Goal: Task Accomplishment & Management: Manage account settings

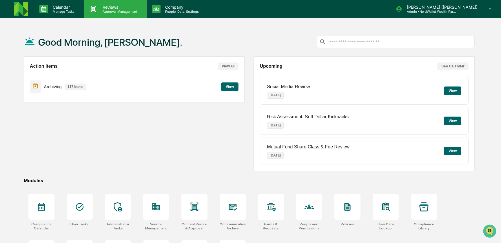
click at [115, 11] on p "Approval Management" at bounding box center [119, 12] width 42 height 4
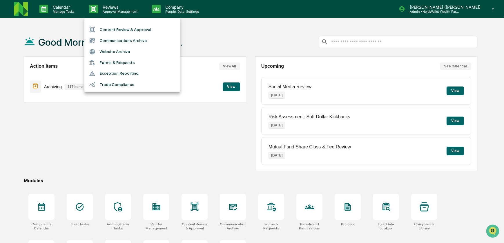
click at [123, 29] on li "Content Review & Approval" at bounding box center [132, 29] width 96 height 11
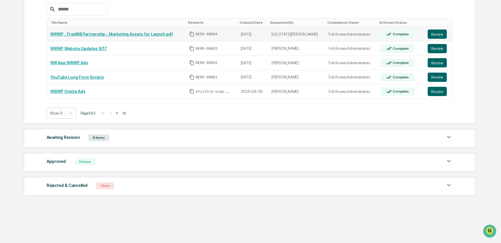
scroll to position [109, 0]
click at [449, 137] on img at bounding box center [449, 137] width 7 height 7
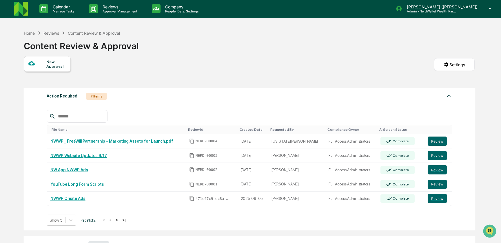
scroll to position [0, 0]
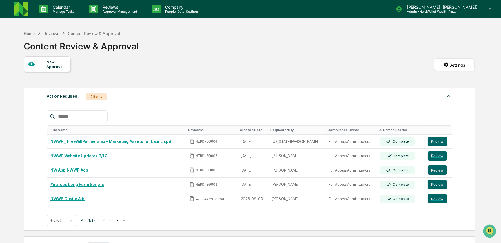
click at [456, 65] on html "Calendar Manage Tasks Reviews Approval Management Company People, Data, Setting…" at bounding box center [250, 121] width 501 height 243
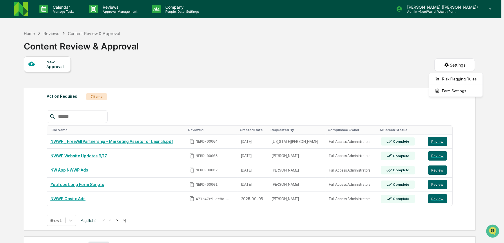
click at [334, 71] on html "Calendar Manage Tasks Reviews Approval Management Company People, Data, Setting…" at bounding box center [252, 121] width 504 height 243
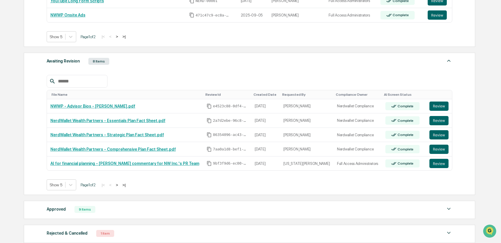
scroll to position [184, 0]
click at [433, 165] on button "Review" at bounding box center [439, 163] width 19 height 9
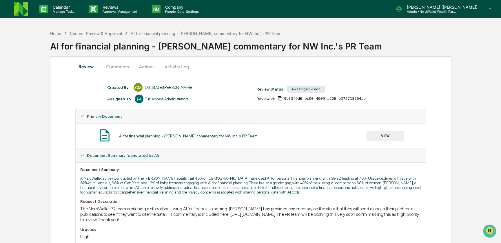
click at [122, 66] on button "Comments" at bounding box center [117, 67] width 32 height 14
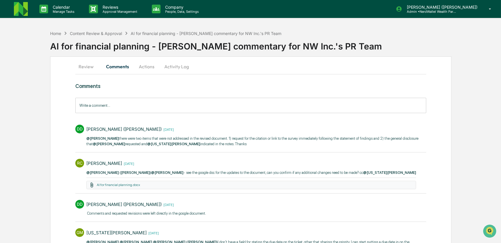
click at [89, 68] on button "Review" at bounding box center [88, 67] width 26 height 14
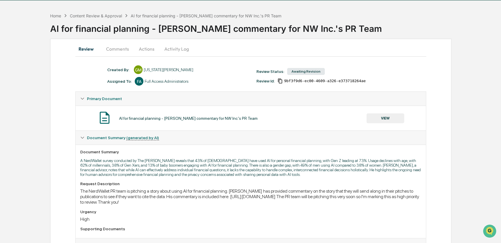
scroll to position [26, 0]
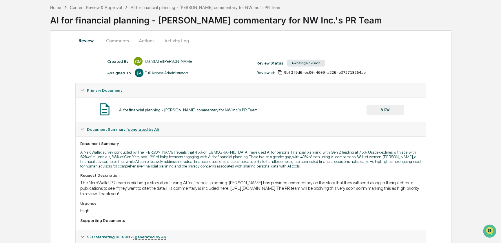
click at [120, 41] on button "Comments" at bounding box center [117, 41] width 32 height 14
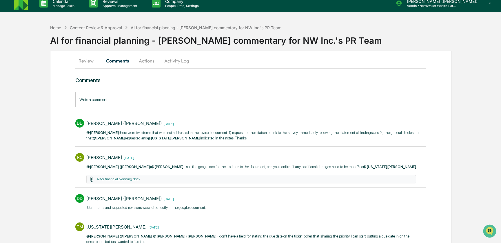
scroll to position [0, 0]
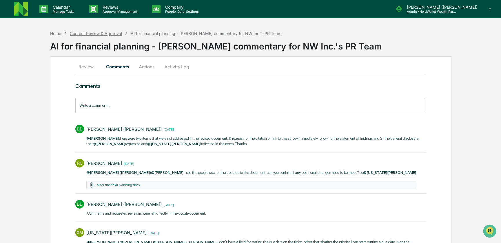
click at [92, 32] on div "Content Review & Approval" at bounding box center [96, 33] width 52 height 5
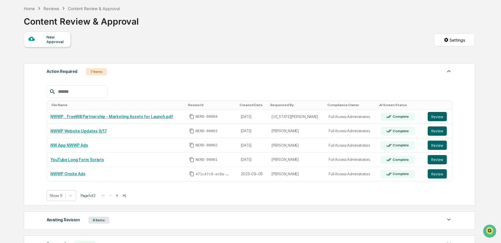
scroll to position [52, 0]
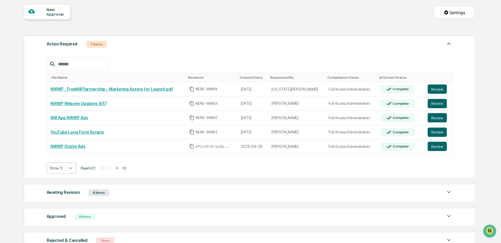
click at [71, 168] on icon at bounding box center [71, 169] width 6 height 6
click at [61, 210] on div "Show 50" at bounding box center [62, 210] width 30 height 9
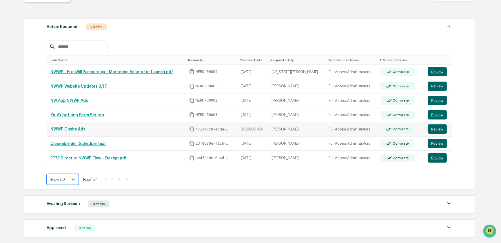
scroll to position [79, 0]
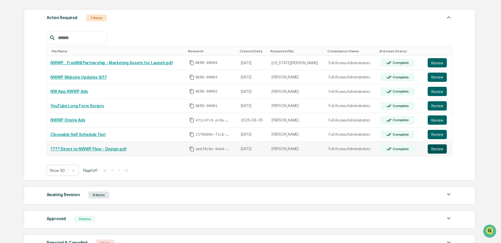
click at [430, 150] on button "Review" at bounding box center [437, 149] width 19 height 9
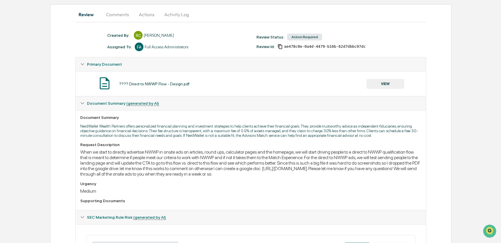
scroll to position [52, 0]
click at [116, 15] on button "Comments" at bounding box center [117, 14] width 32 height 14
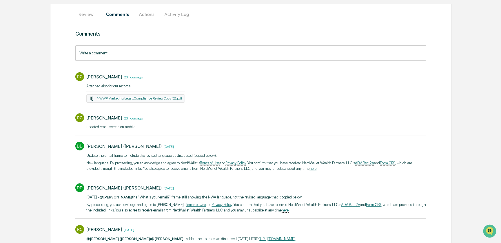
drag, startPoint x: 135, startPoint y: 99, endPoint x: 124, endPoint y: 99, distance: 11.0
click at [124, 99] on link "NWWP Marketing Legal_Compliance Review Docs (2).pdf" at bounding box center [140, 99] width 86 height 4
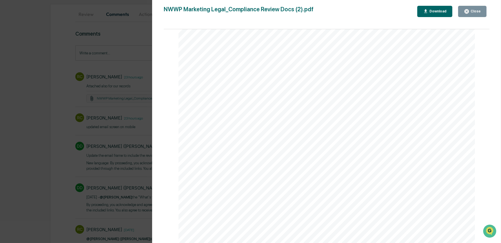
scroll to position [501, 0]
click at [147, 85] on div "Version History [DATE] 04:00 PM [PERSON_NAME] NWWP Marketing Legal_Compliance R…" at bounding box center [250, 121] width 501 height 243
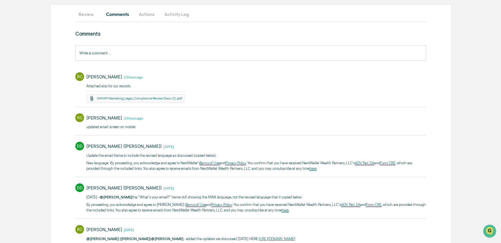
scroll to position [0, 0]
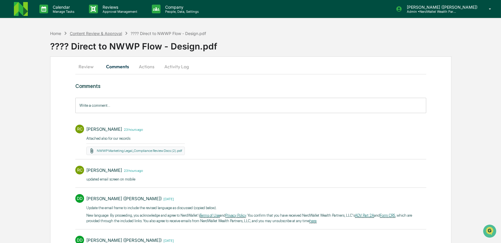
click at [107, 34] on div "Content Review & Approval" at bounding box center [96, 33] width 52 height 5
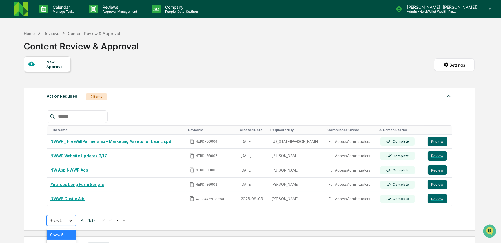
click at [69, 219] on body "Calendar Manage Tasks Reviews Approval Management Company People, Data, Setting…" at bounding box center [250, 175] width 501 height 351
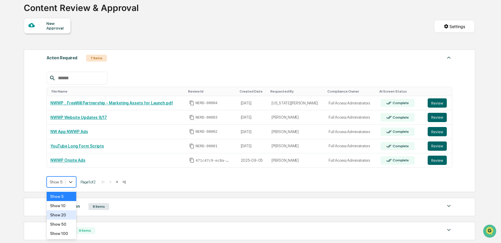
click at [60, 214] on div "Show 20" at bounding box center [62, 215] width 30 height 9
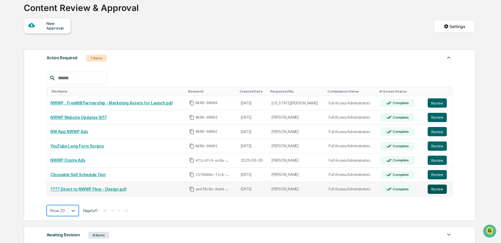
click at [432, 191] on button "Review" at bounding box center [437, 189] width 19 height 9
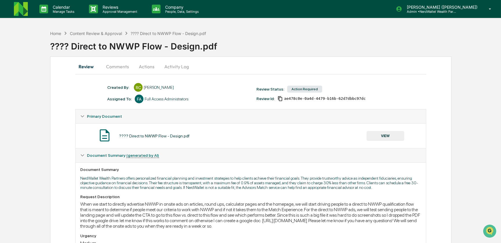
click at [149, 68] on button "Actions" at bounding box center [147, 67] width 26 height 14
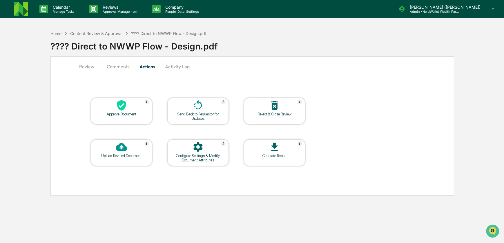
click at [122, 115] on div "Approve Document" at bounding box center [121, 114] width 52 height 4
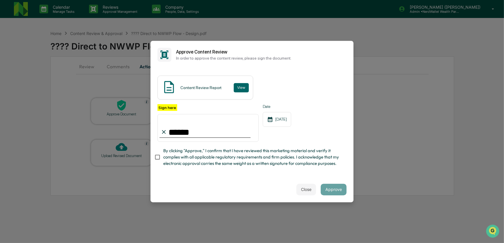
type input "**********"
click at [337, 193] on button "Approve" at bounding box center [334, 190] width 26 height 12
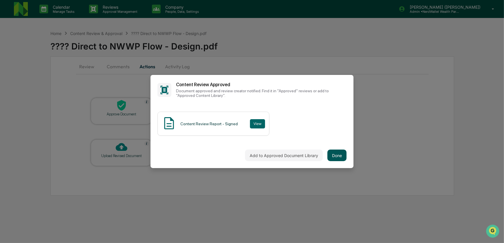
click at [331, 154] on button "Done" at bounding box center [336, 156] width 19 height 12
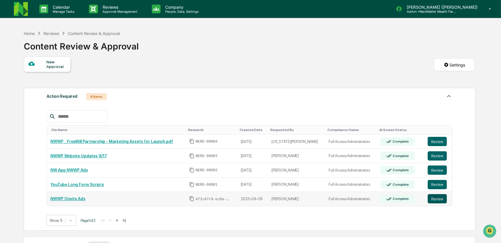
click at [432, 200] on button "Review" at bounding box center [437, 198] width 19 height 9
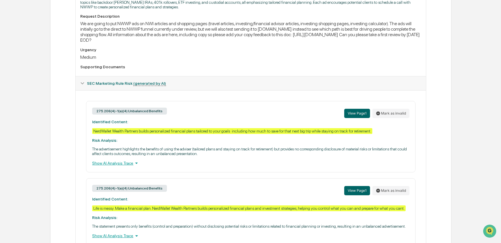
scroll to position [166, 0]
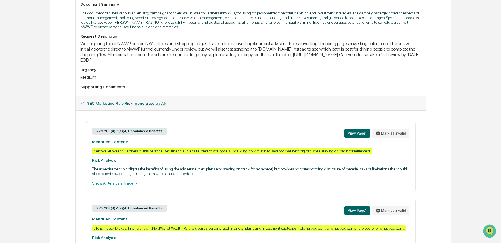
drag, startPoint x: 80, startPoint y: 63, endPoint x: 417, endPoint y: 65, distance: 336.8
click at [417, 65] on div "Request Description We are going to put NWWP ads on NWI articles and shopping p…" at bounding box center [250, 63] width 341 height 58
drag, startPoint x: 417, startPoint y: 65, endPoint x: 403, endPoint y: 60, distance: 14.9
copy div "[URL][DOMAIN_NAME] Can you please take a first review by [DATE] EOD?"
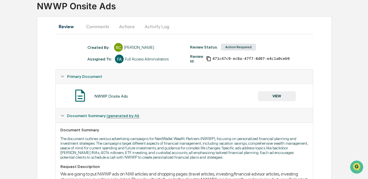
scroll to position [21, 0]
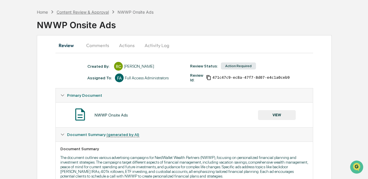
click at [71, 10] on div "Content Review & Approval" at bounding box center [83, 12] width 52 height 5
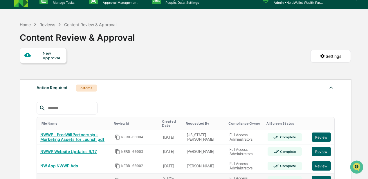
scroll to position [2, 0]
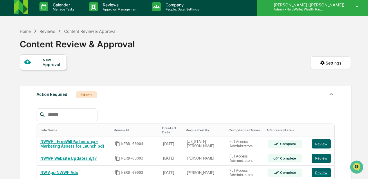
click at [329, 6] on p "[PERSON_NAME] ([PERSON_NAME])" at bounding box center [308, 4] width 78 height 5
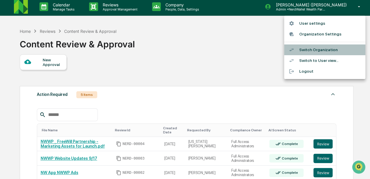
click at [316, 50] on li "Switch Organization" at bounding box center [324, 49] width 81 height 11
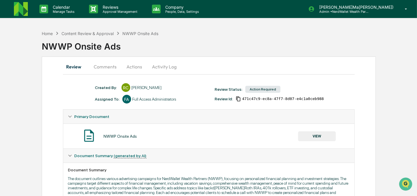
click at [102, 68] on button "Comments" at bounding box center [105, 67] width 32 height 14
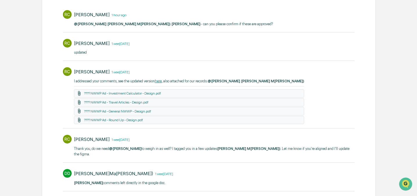
scroll to position [111, 0]
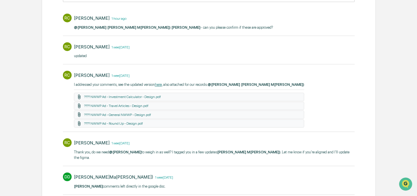
click at [159, 85] on link "here" at bounding box center [158, 84] width 7 height 4
drag, startPoint x: 137, startPoint y: 97, endPoint x: 132, endPoint y: 96, distance: 5.0
click at [132, 96] on link "???? NWWP Ad - Investment Calculator - Design.pdf" at bounding box center [122, 97] width 77 height 4
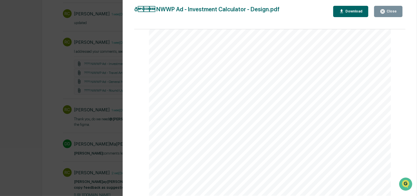
scroll to position [164, 0]
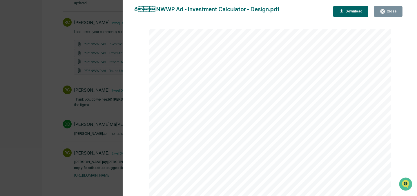
click at [62, 68] on div "Version History 09/12/2025, 03:16 PM Rachel Carlisle ð NWWP Ad - Investment …" at bounding box center [208, 98] width 417 height 196
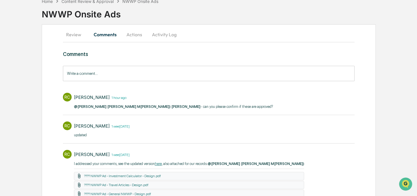
scroll to position [59, 0]
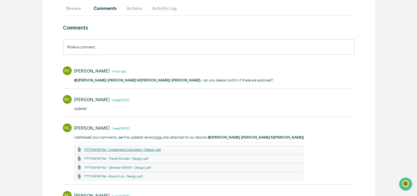
click at [134, 149] on link "???? NWWP Ad - Investment Calculator - Design.pdf" at bounding box center [122, 150] width 77 height 4
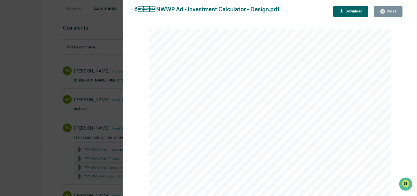
scroll to position [22, 0]
click at [387, 9] on div "Close" at bounding box center [390, 11] width 11 height 4
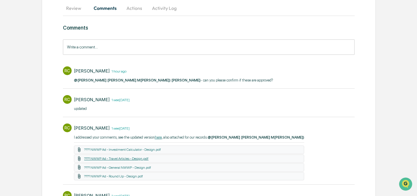
drag, startPoint x: 130, startPoint y: 159, endPoint x: 118, endPoint y: 159, distance: 12.8
click at [118, 159] on link "???? NWWP Ad - Travel Articles - Design.pdf" at bounding box center [116, 159] width 64 height 4
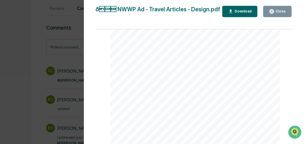
scroll to position [97, 0]
click at [231, 12] on icon "button" at bounding box center [231, 12] width 6 height 6
click at [277, 13] on div "Close" at bounding box center [279, 11] width 11 height 4
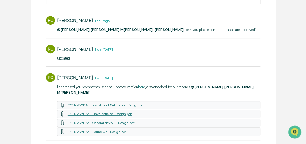
scroll to position [117, 0]
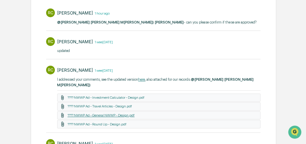
click at [101, 114] on link "???? NWWP Ad - General NWWP - Design.pdf" at bounding box center [101, 115] width 67 height 4
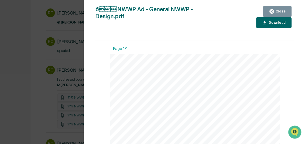
scroll to position [19, 0]
click at [273, 12] on icon "button" at bounding box center [272, 12] width 6 height 6
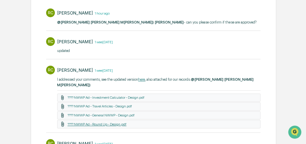
click at [114, 122] on link "???? NWWP Ad - Round Up - Design.pdf" at bounding box center [97, 124] width 59 height 4
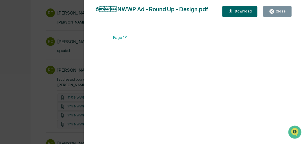
click at [242, 12] on div "Download" at bounding box center [242, 11] width 18 height 4
click at [79, 55] on div "Version History [DATE] 03:16 PM [PERSON_NAME] ð NWWP Ad - Round Up - Design.…" at bounding box center [153, 72] width 306 height 144
click at [271, 13] on icon "button" at bounding box center [272, 12] width 6 height 6
click at [273, 12] on icon "button" at bounding box center [272, 12] width 6 height 6
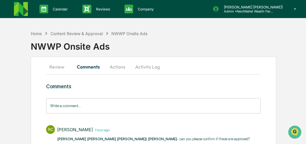
click at [117, 66] on button "Actions" at bounding box center [117, 67] width 26 height 14
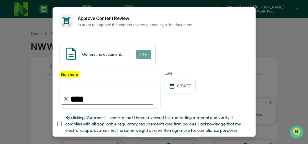
type input "**********"
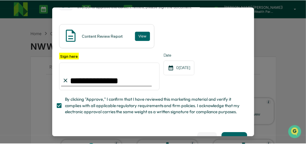
scroll to position [34, 0]
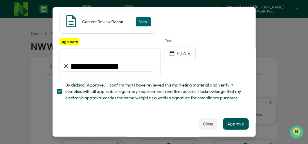
click at [227, 123] on button "Approve" at bounding box center [236, 124] width 26 height 12
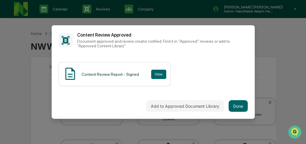
scroll to position [0, 0]
click at [236, 108] on button "Done" at bounding box center [237, 106] width 19 height 12
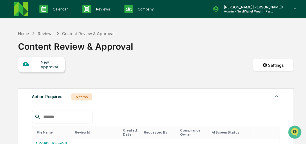
click at [72, 33] on div "Content Review & Approval" at bounding box center [88, 33] width 52 height 5
click at [73, 33] on div "Content Review & Approval" at bounding box center [88, 33] width 52 height 5
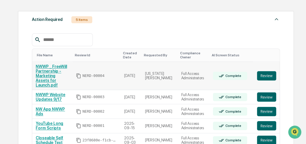
scroll to position [97, 0]
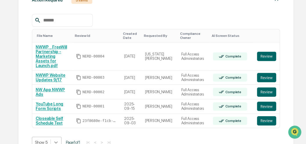
click at [59, 132] on body "Calendar Manage Tasks Reviews Approval Management Company People, Data, Setting…" at bounding box center [153, 78] width 306 height 351
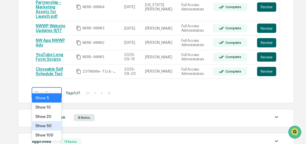
click at [48, 127] on div "Show 50" at bounding box center [47, 125] width 30 height 9
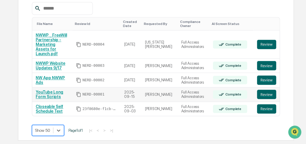
scroll to position [101, 0]
